Goal: Task Accomplishment & Management: Use online tool/utility

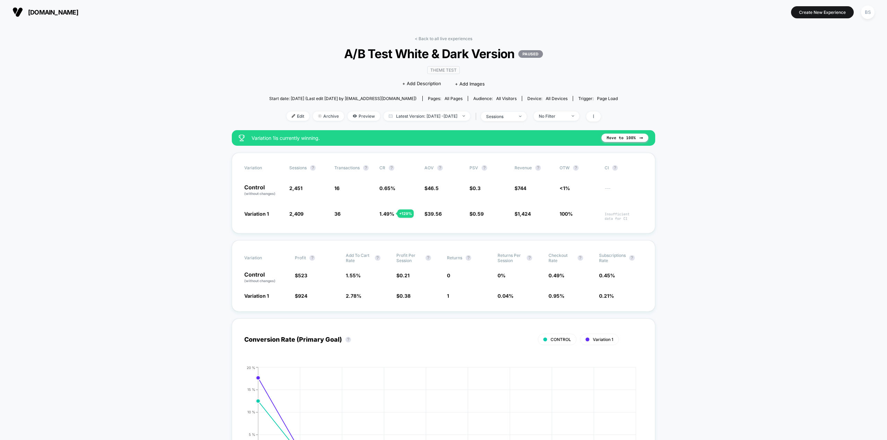
click at [601, 119] on span at bounding box center [593, 117] width 15 height 10
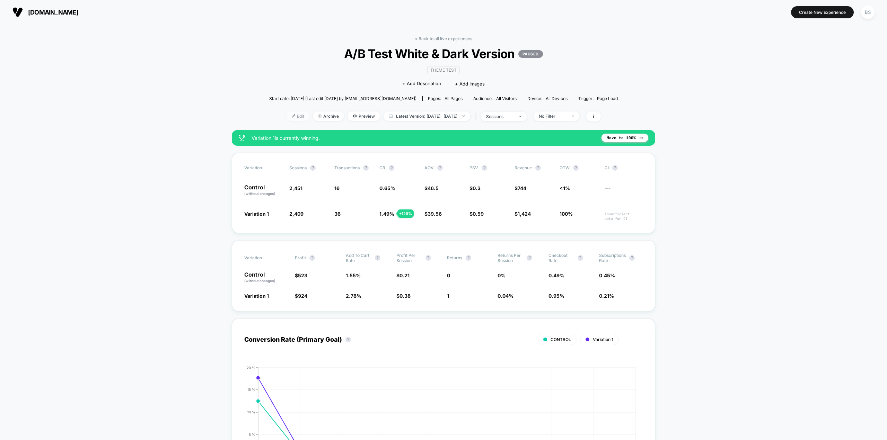
click at [295, 119] on span "Edit" at bounding box center [298, 116] width 23 height 9
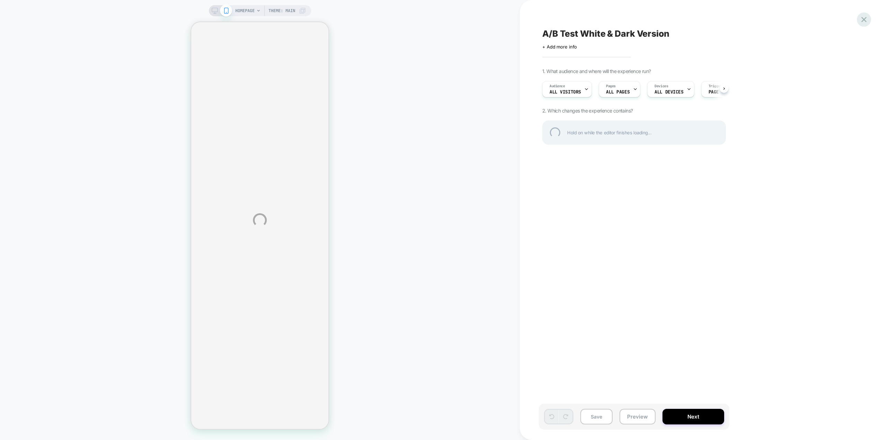
click at [864, 19] on div at bounding box center [864, 19] width 14 height 14
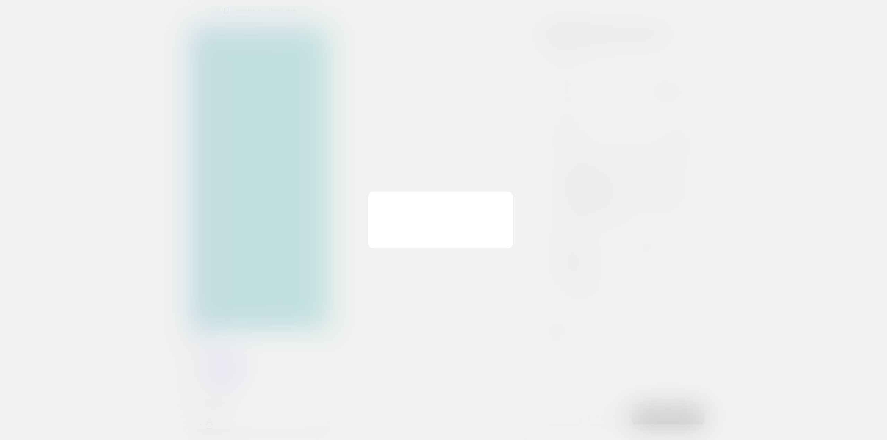
scroll to position [0, 1]
click at [406, 234] on button "Discard Changes" at bounding box center [409, 236] width 62 height 21
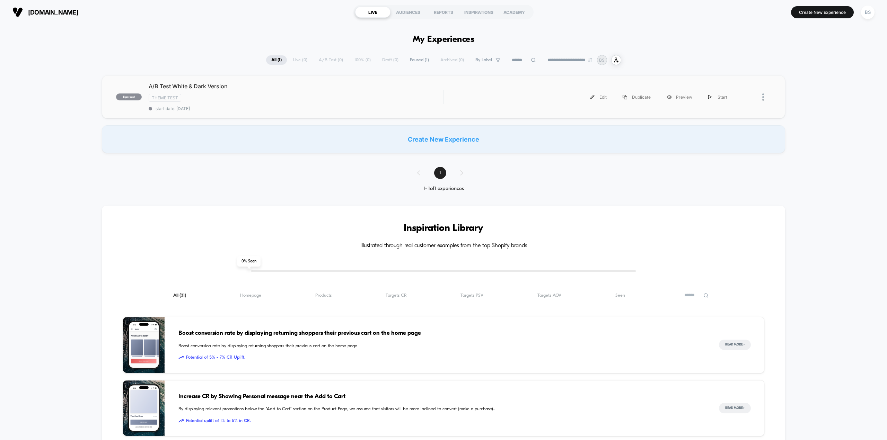
click at [755, 99] on div at bounding box center [753, 97] width 36 height 16
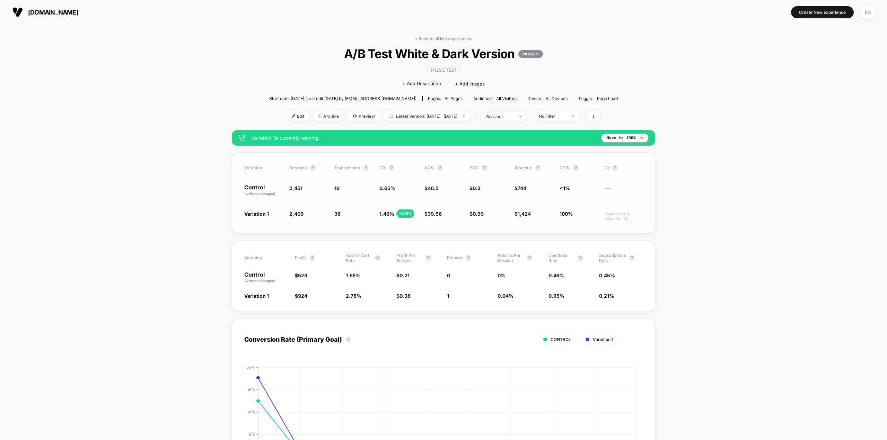
click at [245, 189] on p "Control (without changes)" at bounding box center [263, 191] width 38 height 12
drag, startPoint x: 244, startPoint y: 188, endPoint x: 272, endPoint y: 194, distance: 29.4
click at [272, 194] on div "Variation Sessions ? Transactions ? CR ? AOV ? PSV ? Revenue ? OTW ? CI ? Contr…" at bounding box center [443, 193] width 423 height 81
click at [272, 194] on span "(without changes)" at bounding box center [259, 194] width 31 height 4
